Goal: Information Seeking & Learning: Learn about a topic

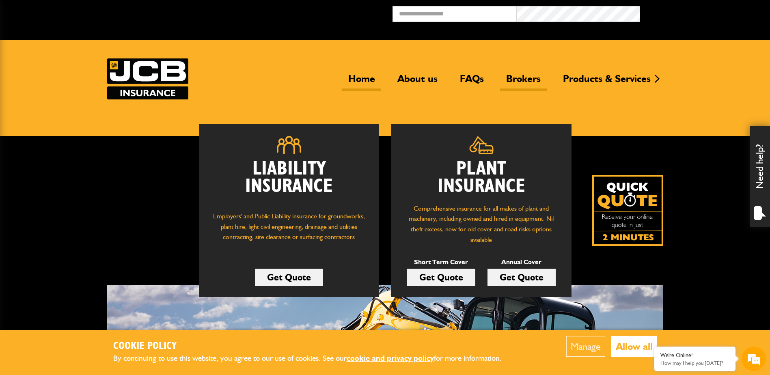
click at [533, 80] on link "Brokers" at bounding box center [523, 82] width 47 height 19
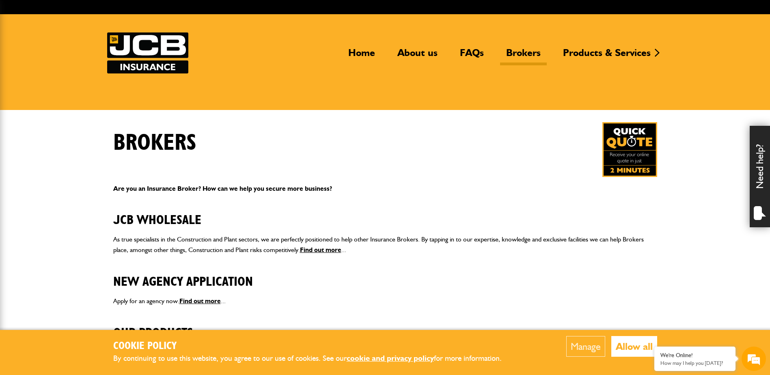
scroll to position [122, 0]
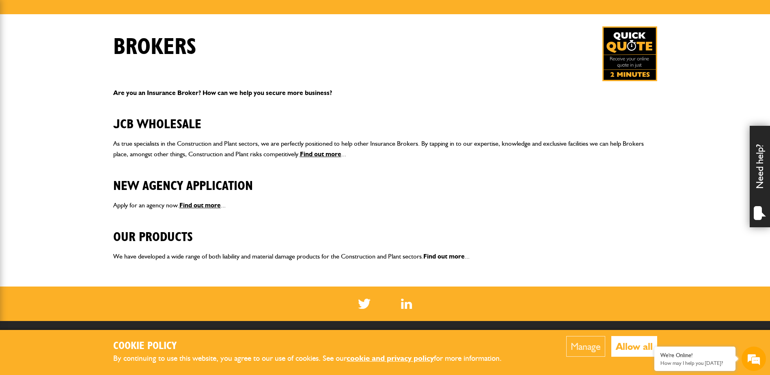
click at [428, 254] on link "Find out more" at bounding box center [444, 257] width 41 height 8
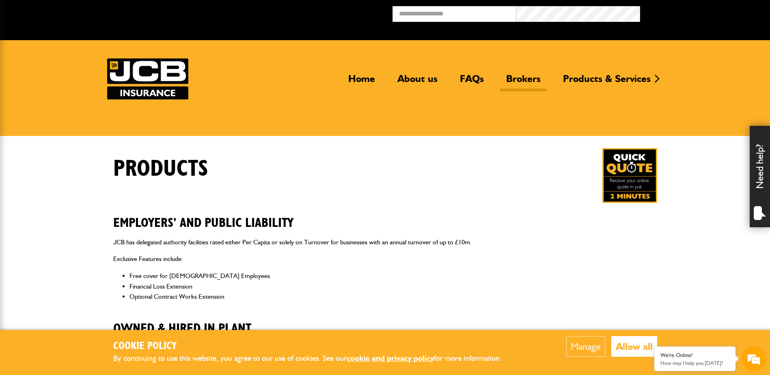
click at [532, 84] on link "Brokers" at bounding box center [523, 82] width 47 height 19
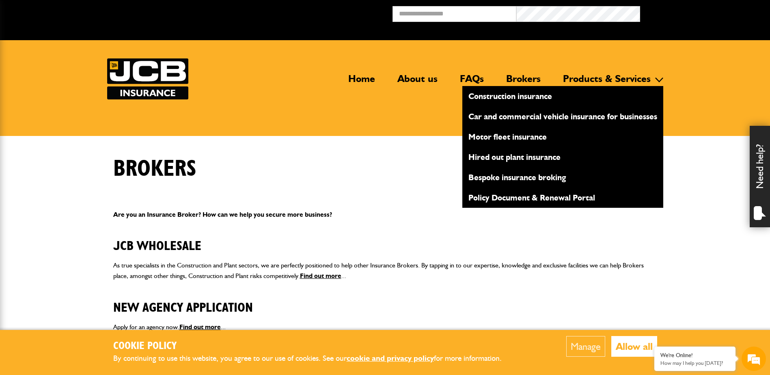
click at [523, 95] on link "Construction insurance" at bounding box center [563, 96] width 201 height 14
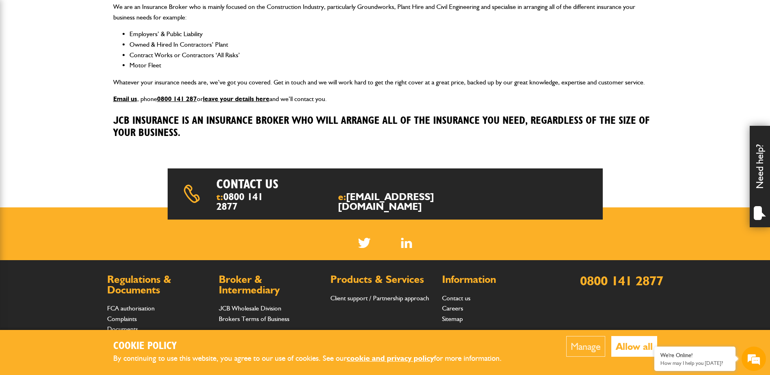
scroll to position [162, 0]
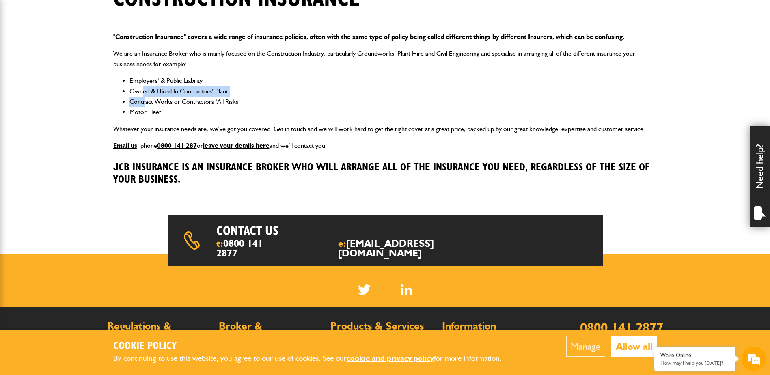
click at [144, 97] on ul "Employers’ & Public Liability Owned & Hired In Contractors’ Plant Contract Work…" at bounding box center [385, 96] width 544 height 41
drag, startPoint x: 144, startPoint y: 97, endPoint x: 138, endPoint y: 106, distance: 11.2
click at [138, 106] on li "Contract Works or Contractors ‘All Risks’" at bounding box center [394, 102] width 528 height 11
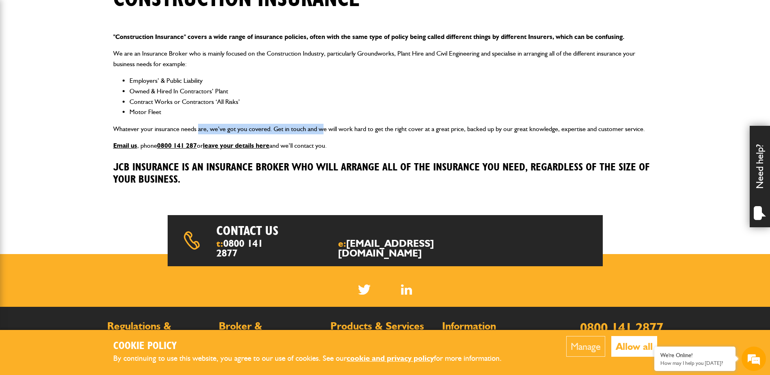
drag, startPoint x: 208, startPoint y: 128, endPoint x: 328, endPoint y: 127, distance: 120.6
click at [328, 127] on p "Whatever your insurance needs are, we’ve got you covered. Get in touch and we w…" at bounding box center [385, 129] width 544 height 11
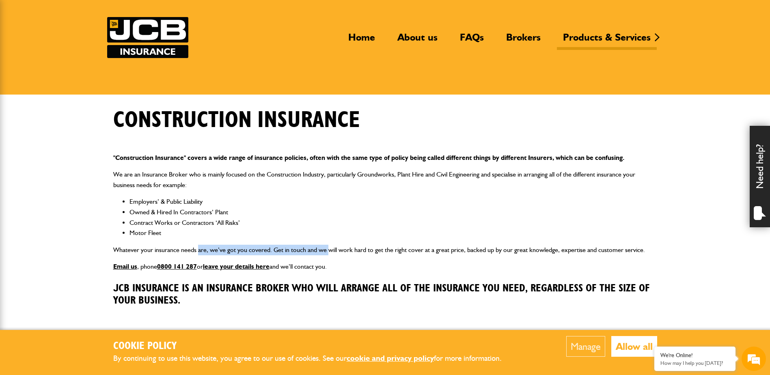
scroll to position [0, 0]
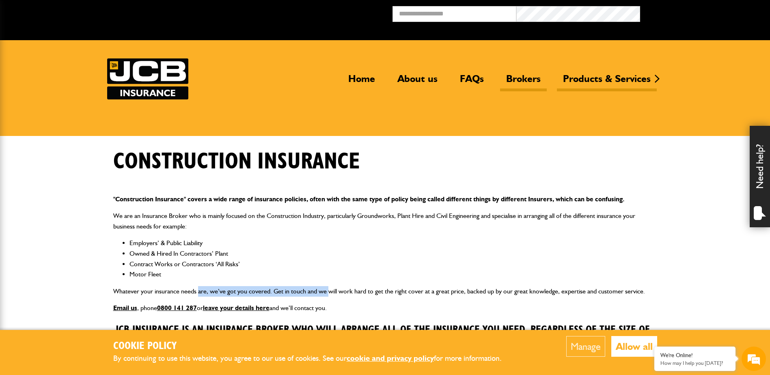
click at [523, 76] on link "Brokers" at bounding box center [523, 82] width 47 height 19
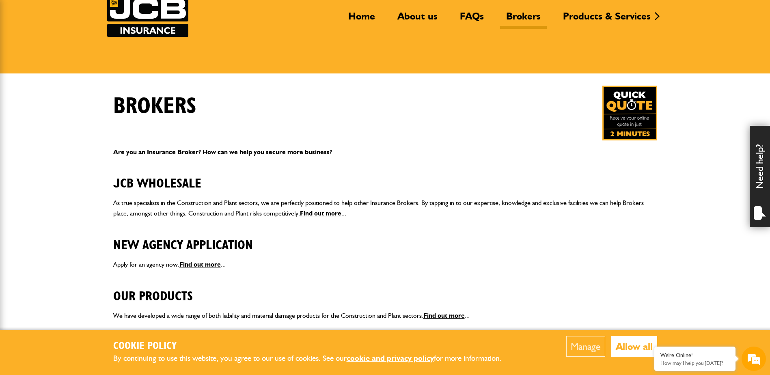
scroll to position [162, 0]
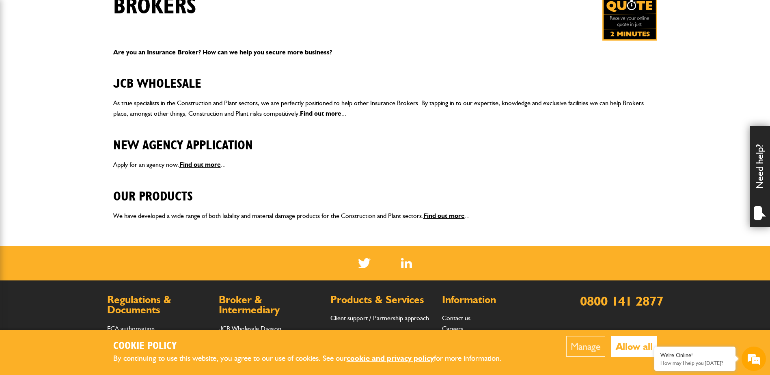
click at [311, 113] on link "Find out more" at bounding box center [320, 114] width 41 height 8
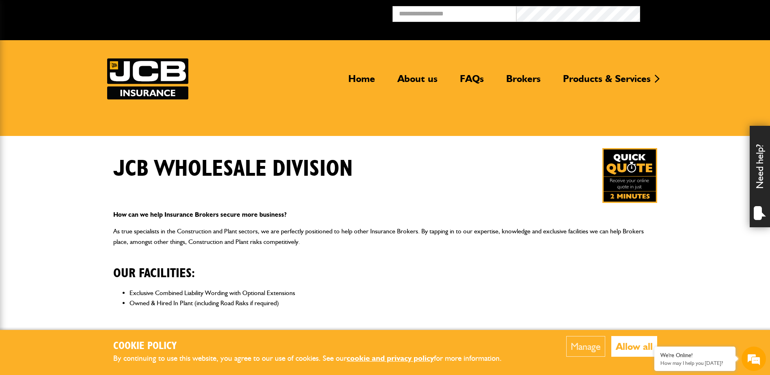
scroll to position [339, 0]
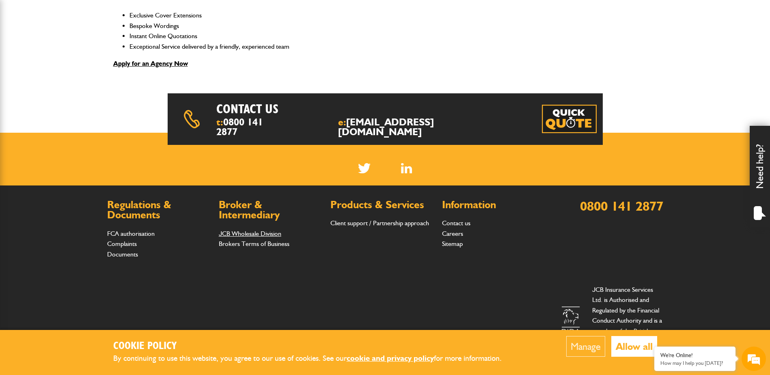
click at [253, 230] on link "JCB Wholesale Division" at bounding box center [250, 234] width 63 height 8
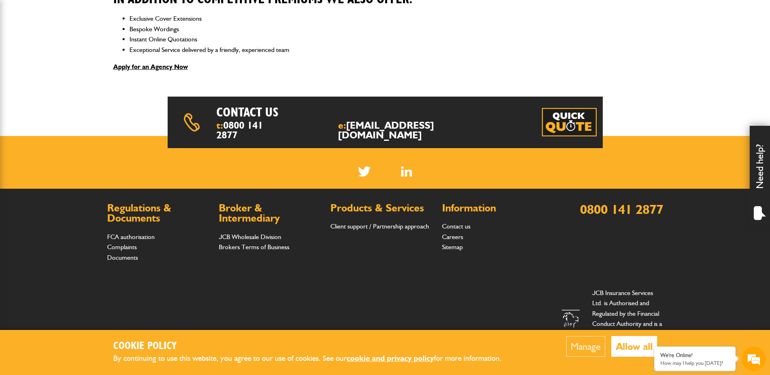
scroll to position [339, 0]
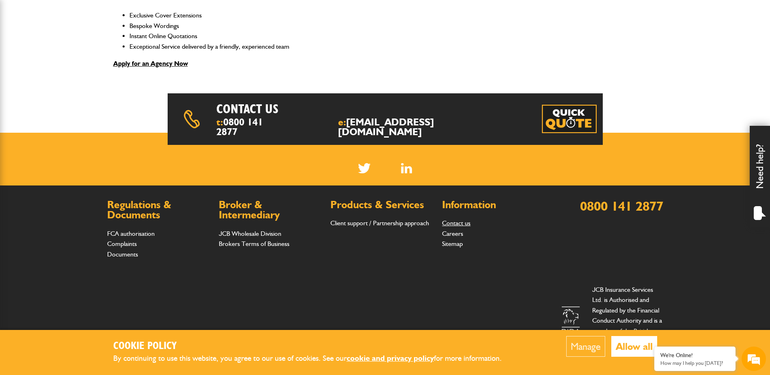
click at [463, 219] on link "Contact us" at bounding box center [456, 223] width 28 height 8
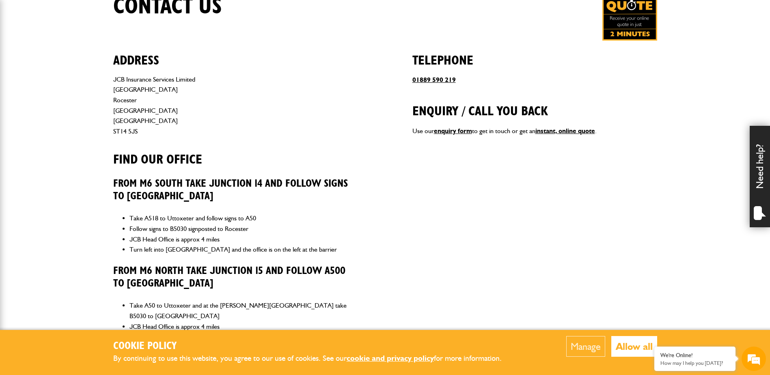
scroll to position [365, 0]
